Goal: Use online tool/utility: Utilize a website feature to perform a specific function

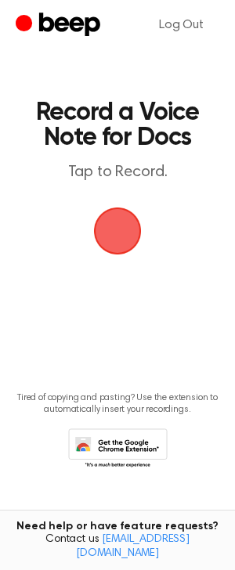
click at [112, 234] on span "button" at bounding box center [118, 231] width 48 height 48
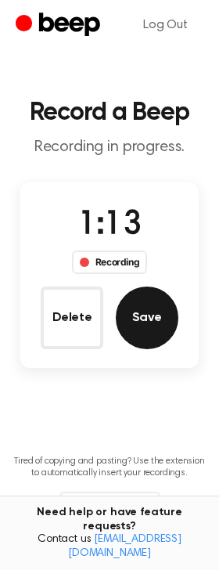
click at [146, 328] on button "Save" at bounding box center [147, 317] width 63 height 63
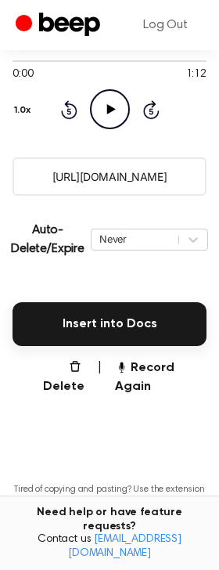
scroll to position [196, 0]
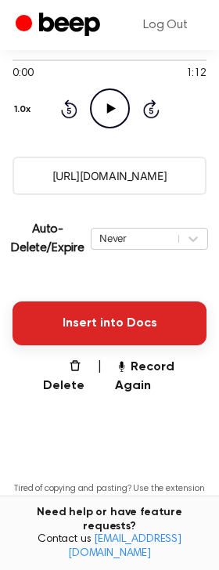
click at [137, 304] on button "Insert into Docs" at bounding box center [110, 323] width 194 height 44
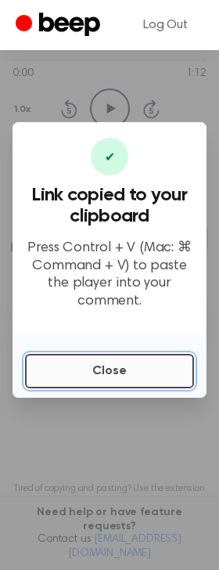
click at [131, 366] on button "Close" at bounding box center [109, 371] width 169 height 34
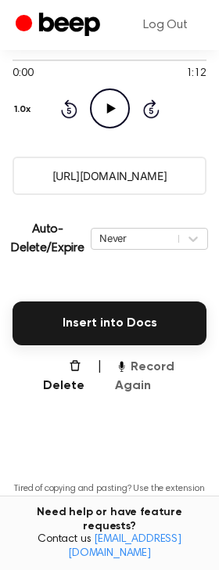
click at [139, 378] on button "Record Again" at bounding box center [161, 377] width 92 height 38
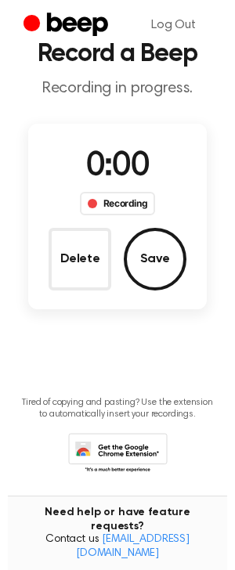
scroll to position [0, 0]
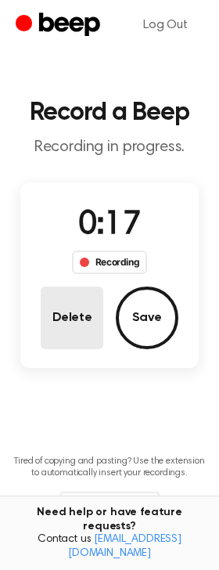
click at [94, 324] on button "Delete" at bounding box center [72, 317] width 63 height 63
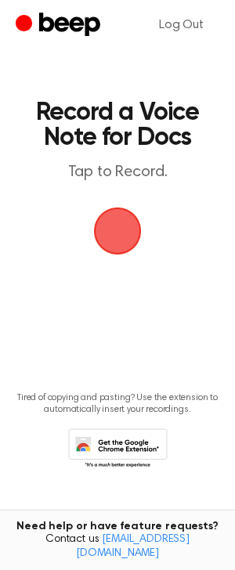
click at [128, 233] on span "button" at bounding box center [117, 231] width 44 height 44
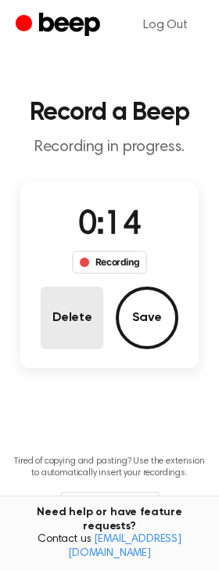
click at [92, 312] on button "Delete" at bounding box center [72, 317] width 63 height 63
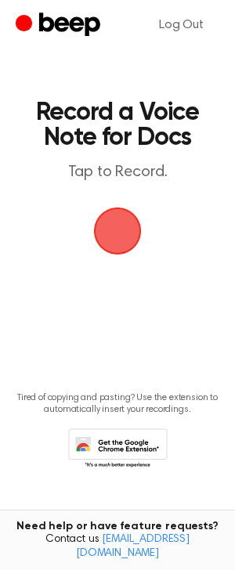
click at [120, 235] on span "button" at bounding box center [117, 231] width 44 height 44
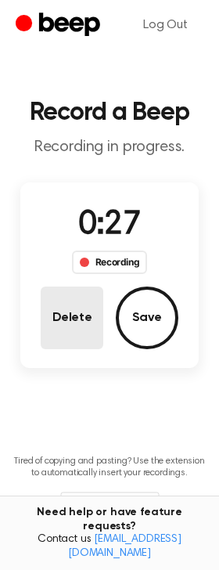
click at [73, 328] on button "Delete" at bounding box center [72, 317] width 63 height 63
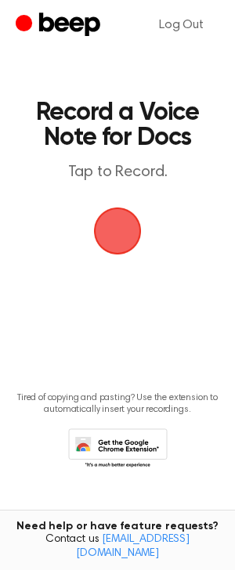
click at [112, 228] on span "button" at bounding box center [117, 231] width 44 height 44
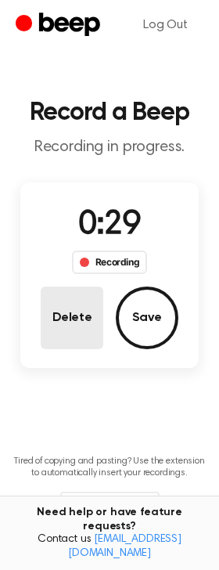
click at [77, 327] on button "Delete" at bounding box center [72, 317] width 63 height 63
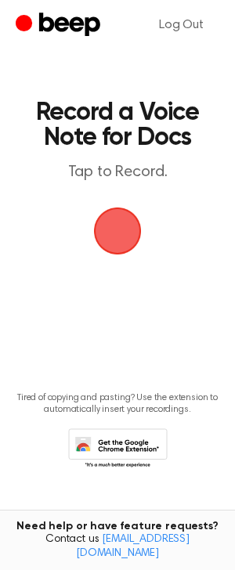
click at [110, 233] on span "button" at bounding box center [117, 231] width 44 height 44
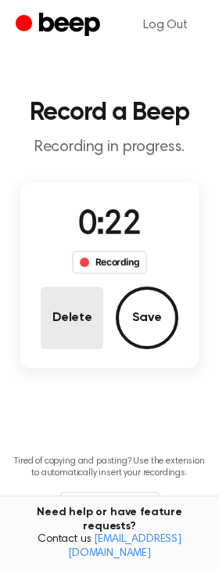
click at [70, 328] on button "Delete" at bounding box center [72, 317] width 63 height 63
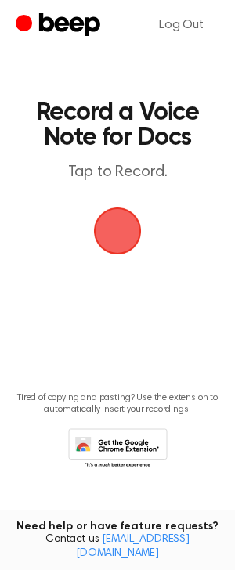
click at [110, 228] on span "button" at bounding box center [117, 231] width 44 height 44
click at [117, 242] on span "button" at bounding box center [118, 231] width 48 height 48
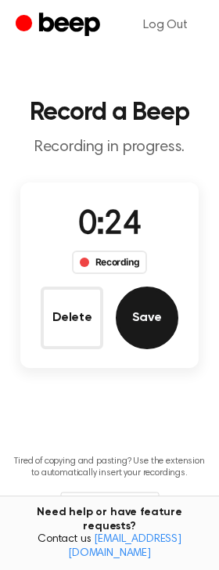
click at [167, 318] on button "Save" at bounding box center [147, 317] width 63 height 63
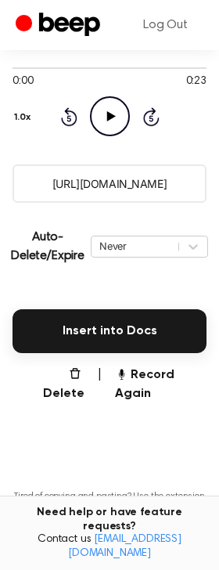
scroll to position [196, 0]
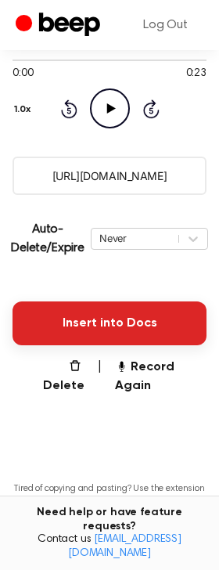
click at [121, 330] on button "Insert into Docs" at bounding box center [110, 323] width 194 height 44
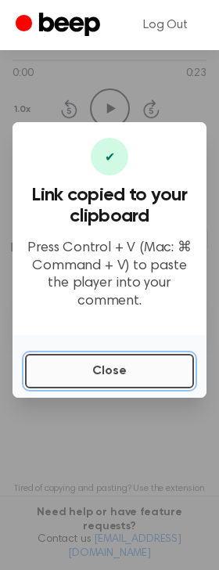
click at [99, 386] on button "Close" at bounding box center [109, 371] width 169 height 34
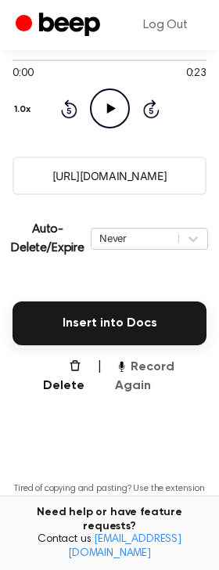
click at [131, 387] on button "Record Again" at bounding box center [161, 377] width 92 height 38
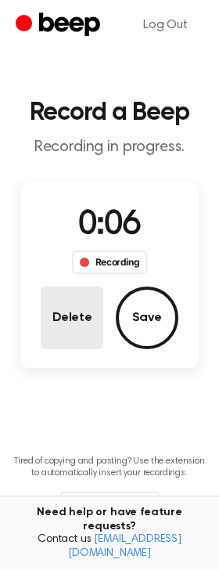
click at [71, 318] on button "Delete" at bounding box center [72, 317] width 63 height 63
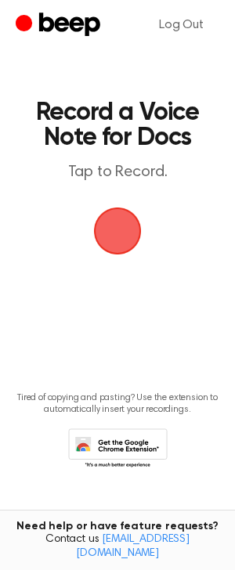
click at [110, 228] on span "button" at bounding box center [117, 231] width 51 height 51
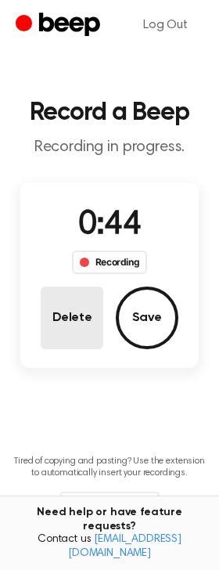
click at [63, 329] on button "Delete" at bounding box center [72, 317] width 63 height 63
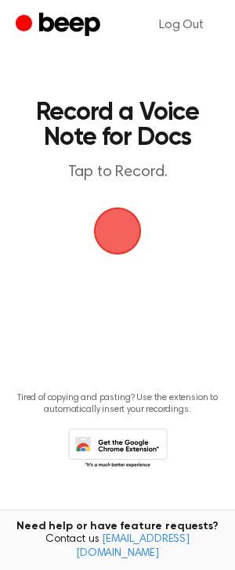
click at [127, 226] on span "button" at bounding box center [117, 231] width 51 height 51
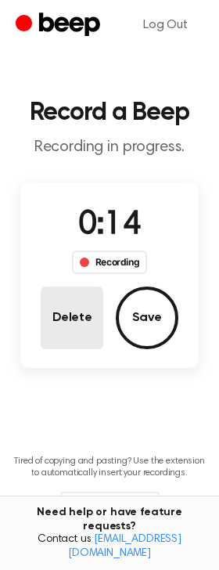
click at [56, 331] on button "Delete" at bounding box center [72, 317] width 63 height 63
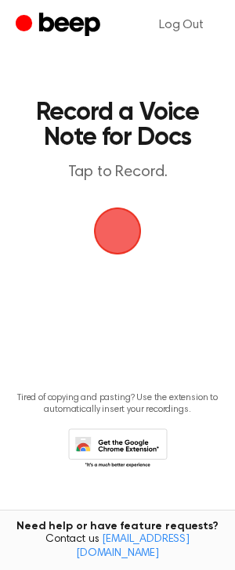
click at [113, 227] on span "button" at bounding box center [117, 230] width 53 height 53
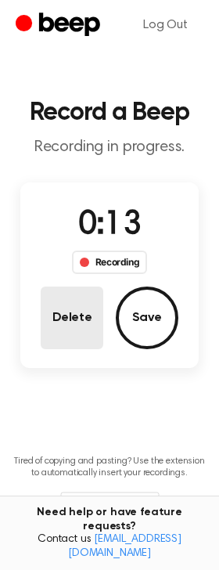
click at [60, 344] on button "Delete" at bounding box center [72, 317] width 63 height 63
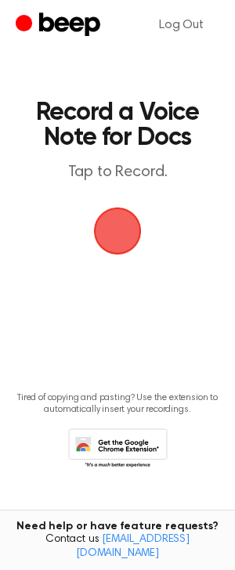
click at [110, 239] on span "button" at bounding box center [118, 231] width 48 height 48
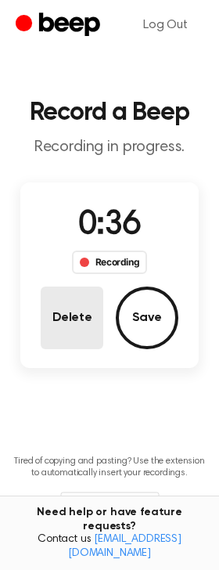
click at [68, 308] on button "Delete" at bounding box center [72, 317] width 63 height 63
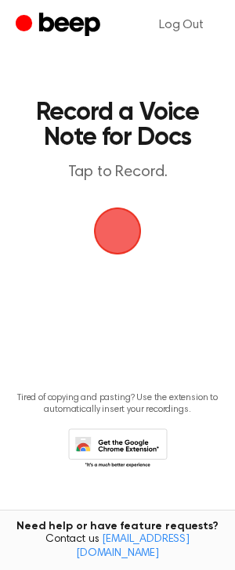
click at [126, 221] on span "button" at bounding box center [118, 231] width 48 height 48
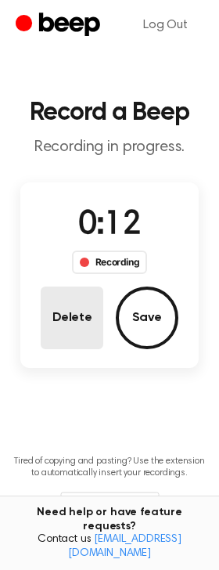
click at [58, 333] on button "Delete" at bounding box center [72, 317] width 63 height 63
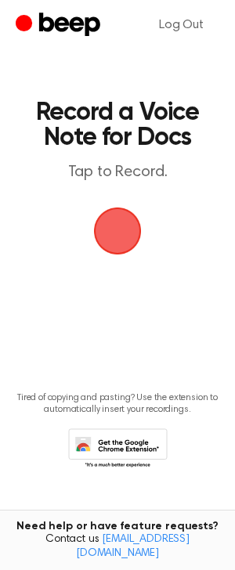
click at [108, 226] on span "button" at bounding box center [118, 231] width 48 height 48
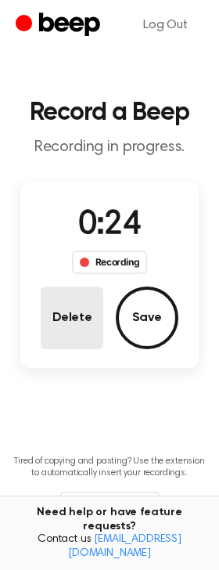
click at [90, 326] on button "Delete" at bounding box center [72, 317] width 63 height 63
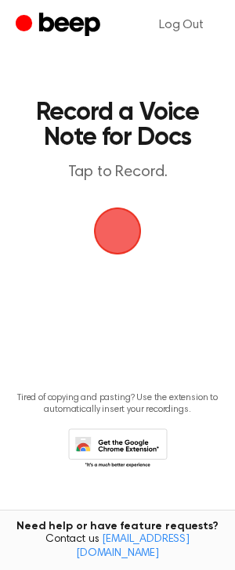
click at [121, 225] on span "button" at bounding box center [117, 231] width 44 height 44
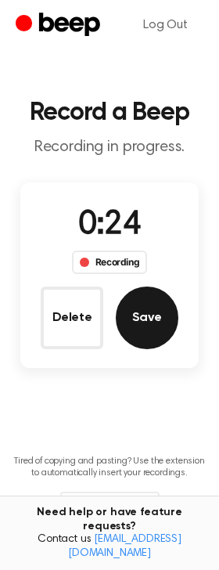
click at [131, 333] on button "Save" at bounding box center [147, 317] width 63 height 63
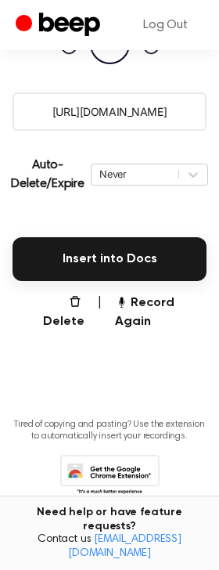
scroll to position [282, 0]
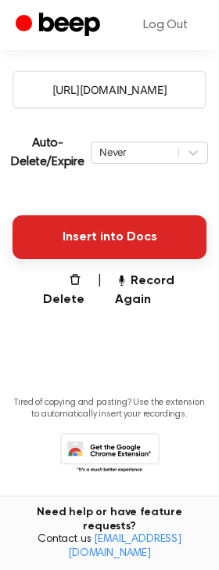
click at [134, 220] on button "Insert into Docs" at bounding box center [110, 237] width 194 height 44
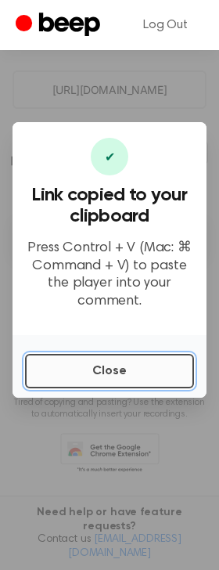
click at [56, 367] on button "Close" at bounding box center [109, 371] width 169 height 34
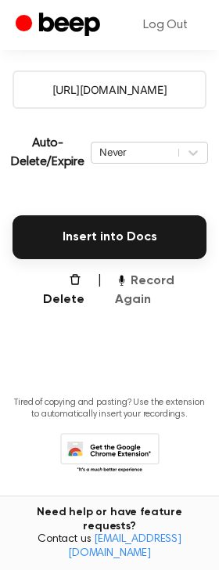
click at [125, 302] on button "Record Again" at bounding box center [161, 291] width 92 height 38
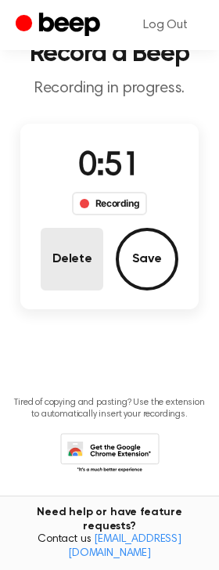
click at [61, 256] on button "Delete" at bounding box center [72, 259] width 63 height 63
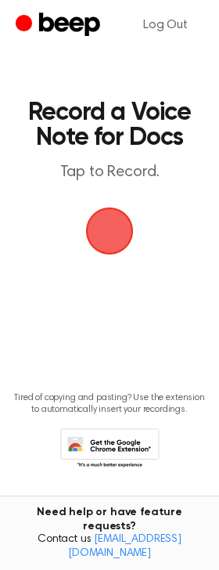
scroll to position [0, 0]
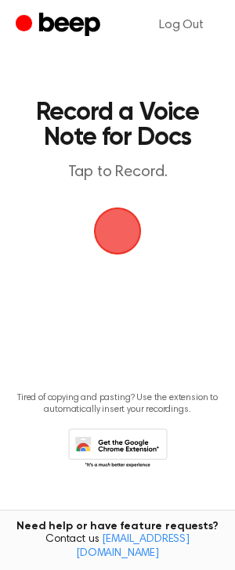
click at [123, 225] on span "button" at bounding box center [117, 231] width 44 height 44
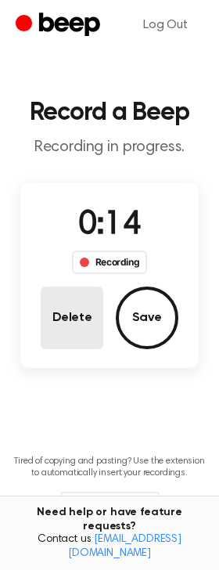
click at [69, 325] on button "Delete" at bounding box center [72, 317] width 63 height 63
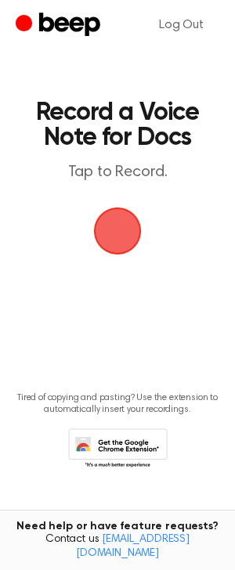
click at [117, 219] on span "button" at bounding box center [118, 231] width 66 height 66
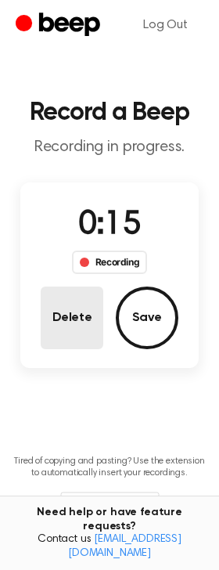
click at [78, 313] on button "Delete" at bounding box center [72, 317] width 63 height 63
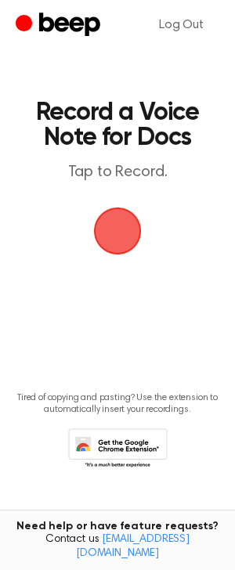
click at [102, 233] on span "button" at bounding box center [117, 230] width 75 height 75
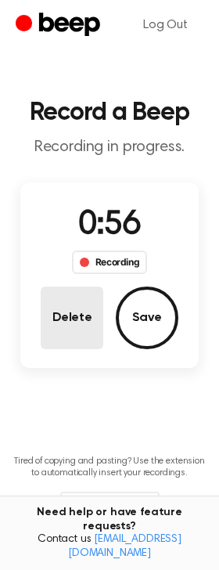
click at [73, 314] on button "Delete" at bounding box center [72, 317] width 63 height 63
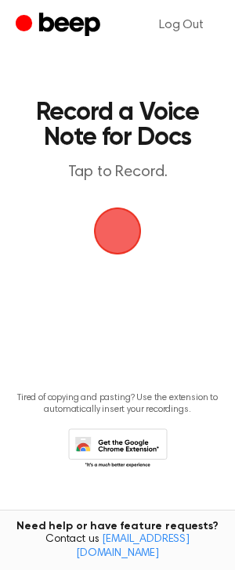
click at [117, 232] on span "button" at bounding box center [118, 231] width 48 height 48
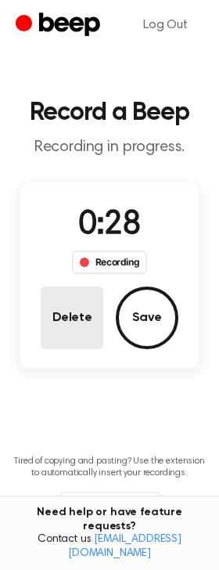
click at [58, 332] on button "Delete" at bounding box center [72, 317] width 63 height 63
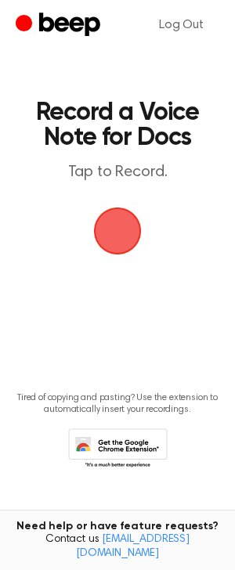
click at [139, 235] on span "button" at bounding box center [117, 231] width 44 height 44
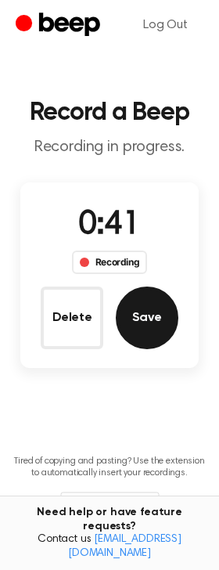
click at [165, 323] on button "Save" at bounding box center [147, 317] width 63 height 63
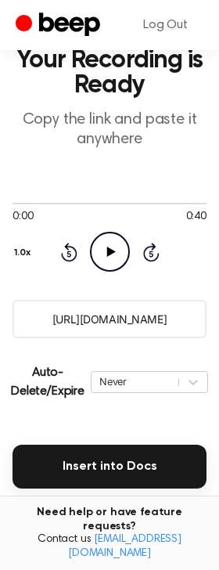
scroll to position [98, 0]
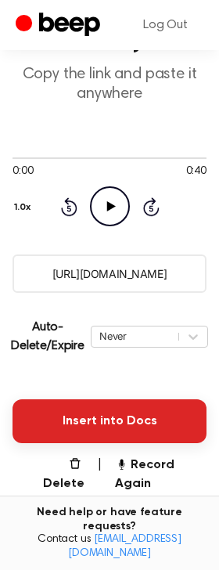
click at [119, 414] on button "Insert into Docs" at bounding box center [110, 421] width 194 height 44
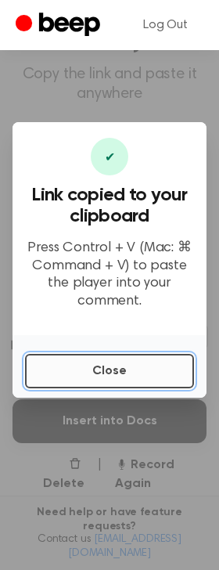
click at [92, 354] on button "Close" at bounding box center [109, 371] width 169 height 34
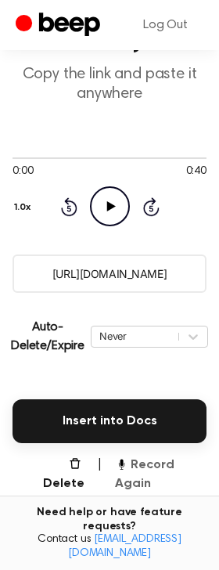
click at [131, 479] on button "Record Again" at bounding box center [161, 474] width 92 height 38
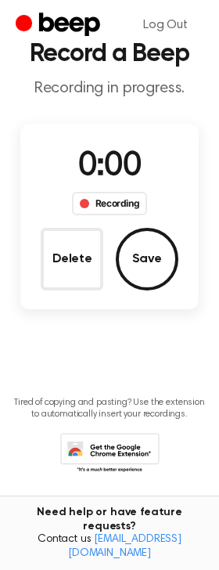
scroll to position [0, 0]
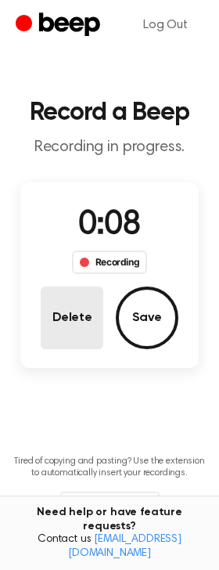
click at [88, 323] on button "Delete" at bounding box center [72, 317] width 63 height 63
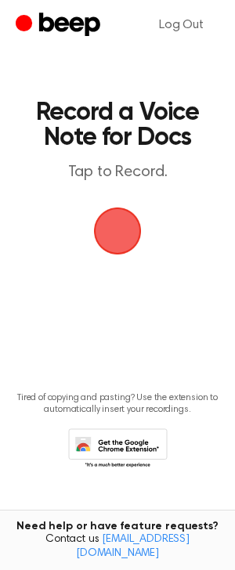
click at [117, 233] on span "button" at bounding box center [117, 230] width 53 height 53
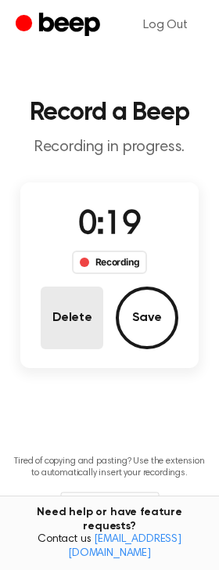
click at [77, 322] on button "Delete" at bounding box center [72, 317] width 63 height 63
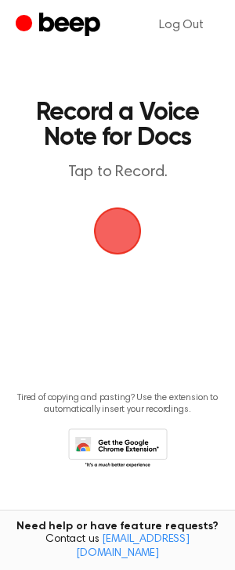
click at [106, 238] on span "button" at bounding box center [118, 231] width 48 height 48
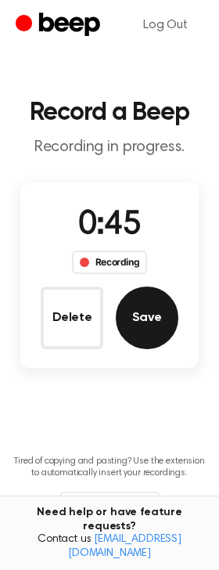
click at [155, 318] on button "Save" at bounding box center [147, 317] width 63 height 63
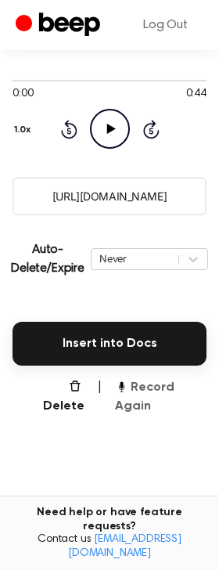
scroll to position [196, 0]
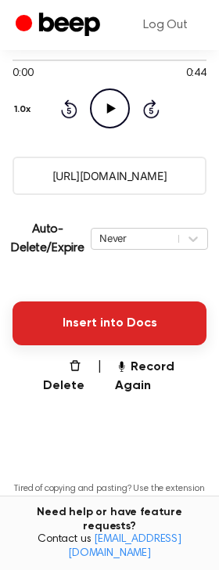
click at [120, 325] on button "Insert into Docs" at bounding box center [110, 323] width 194 height 44
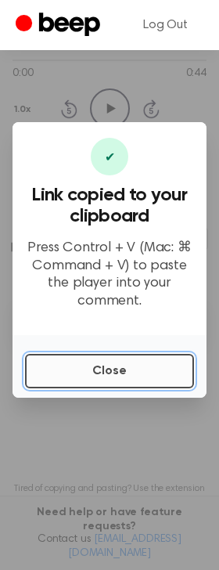
click at [180, 371] on button "Close" at bounding box center [109, 371] width 169 height 34
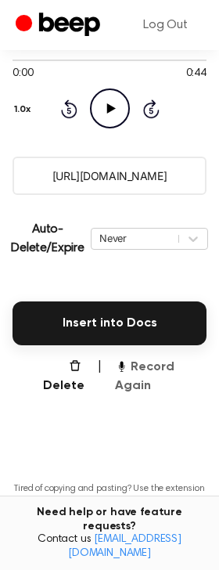
click at [133, 382] on button "Record Again" at bounding box center [161, 377] width 92 height 38
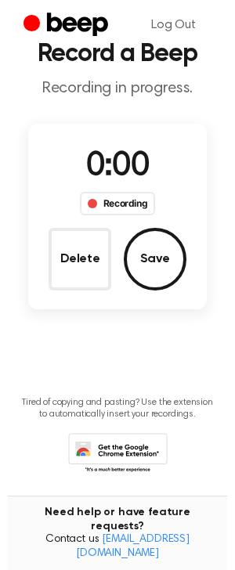
scroll to position [0, 0]
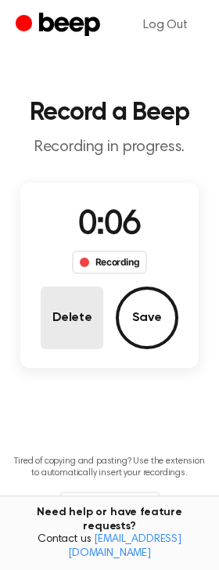
click at [49, 291] on button "Delete" at bounding box center [72, 317] width 63 height 63
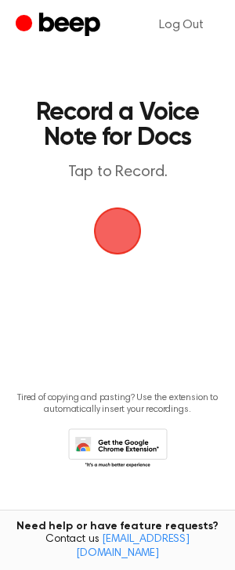
click at [111, 225] on span "button" at bounding box center [118, 231] width 48 height 48
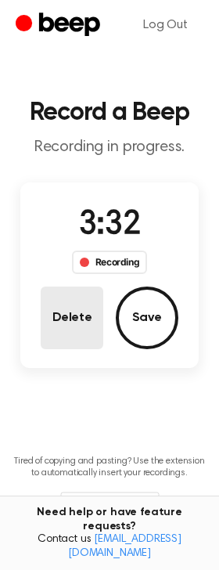
click at [67, 326] on button "Delete" at bounding box center [72, 317] width 63 height 63
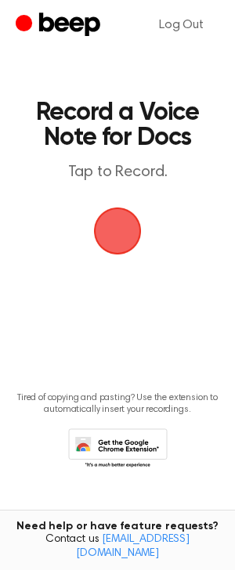
click at [120, 232] on span "button" at bounding box center [118, 231] width 48 height 48
click at [127, 236] on span "button" at bounding box center [117, 231] width 44 height 44
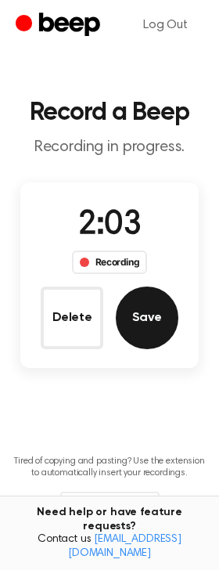
click at [144, 322] on button "Save" at bounding box center [147, 317] width 63 height 63
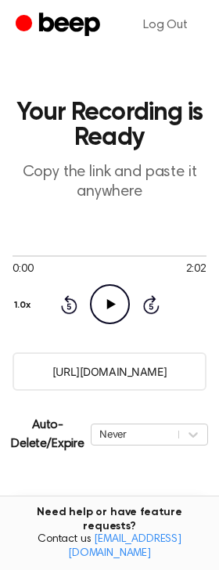
click at [156, 506] on button "Insert into Docs" at bounding box center [110, 519] width 194 height 44
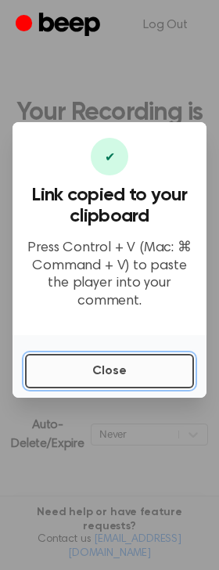
click at [118, 378] on button "Close" at bounding box center [109, 371] width 169 height 34
